Goal: Task Accomplishment & Management: Manage account settings

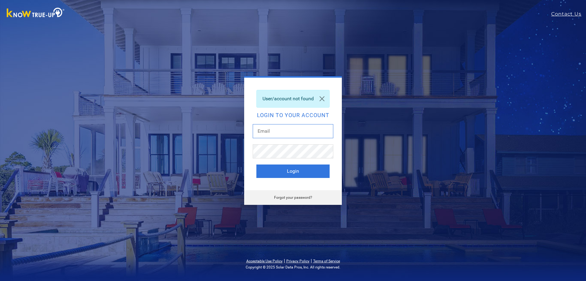
click at [288, 133] on input "text" at bounding box center [293, 131] width 81 height 14
type input "bfaulwetter"
click at [294, 171] on button "Login" at bounding box center [293, 170] width 73 height 13
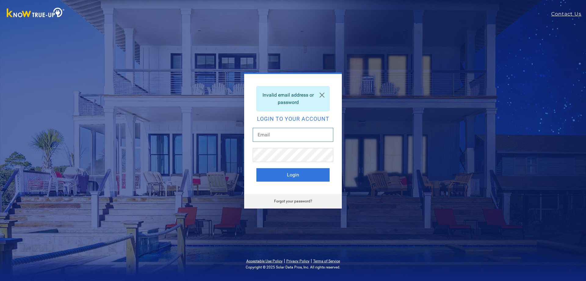
click at [280, 133] on input "text" at bounding box center [293, 135] width 81 height 14
type input "[EMAIL_ADDRESS][PERSON_NAME][DOMAIN_NAME]"
click at [293, 174] on button "Login" at bounding box center [293, 174] width 73 height 13
drag, startPoint x: 320, startPoint y: 136, endPoint x: 251, endPoint y: 142, distance: 69.3
click at [251, 142] on div "Invalid email address or password Login to your account faulwetterfam@cox.net L…" at bounding box center [293, 134] width 98 height 120
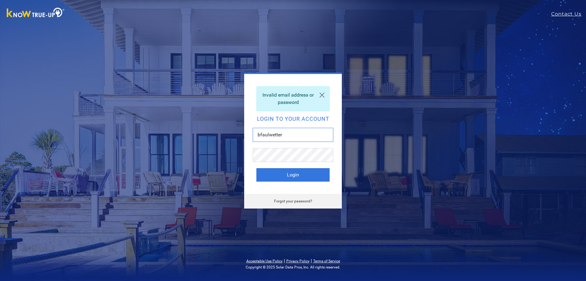
type input "bfaulwetter"
click at [257, 168] on button "Login" at bounding box center [293, 174] width 73 height 13
click at [294, 200] on link "Forgot your password?" at bounding box center [293, 201] width 38 height 4
click at [290, 133] on input "text" at bounding box center [293, 135] width 81 height 14
type input "faulwetterfam@cox.net"
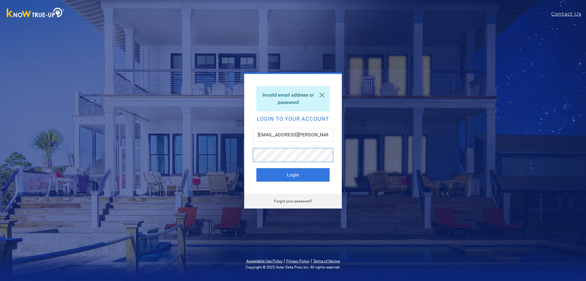
click at [257, 168] on button "Login" at bounding box center [293, 174] width 73 height 13
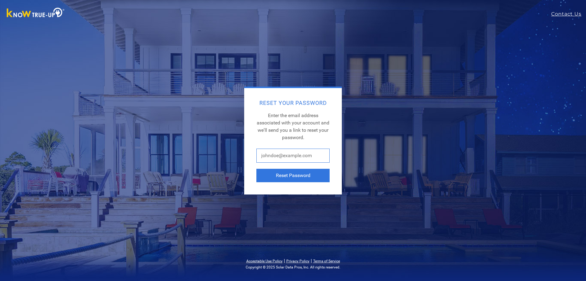
click at [318, 155] on input "text" at bounding box center [293, 155] width 73 height 14
click at [363, 130] on div "Reset Your Password Enter the email address associated with your account and we…" at bounding box center [293, 140] width 269 height 108
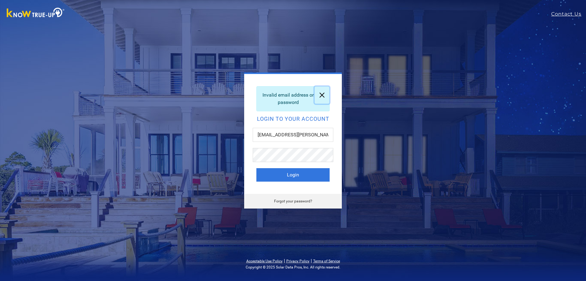
click at [322, 93] on link at bounding box center [322, 94] width 15 height 17
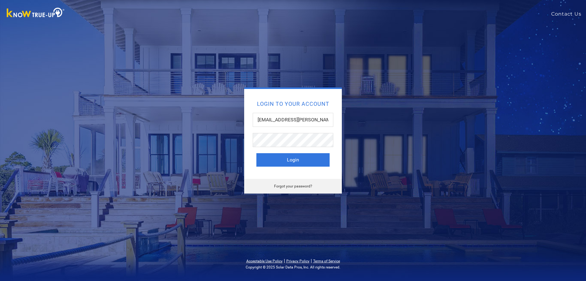
click at [565, 12] on link "Contact Us" at bounding box center [569, 13] width 35 height 7
